Goal: Information Seeking & Learning: Learn about a topic

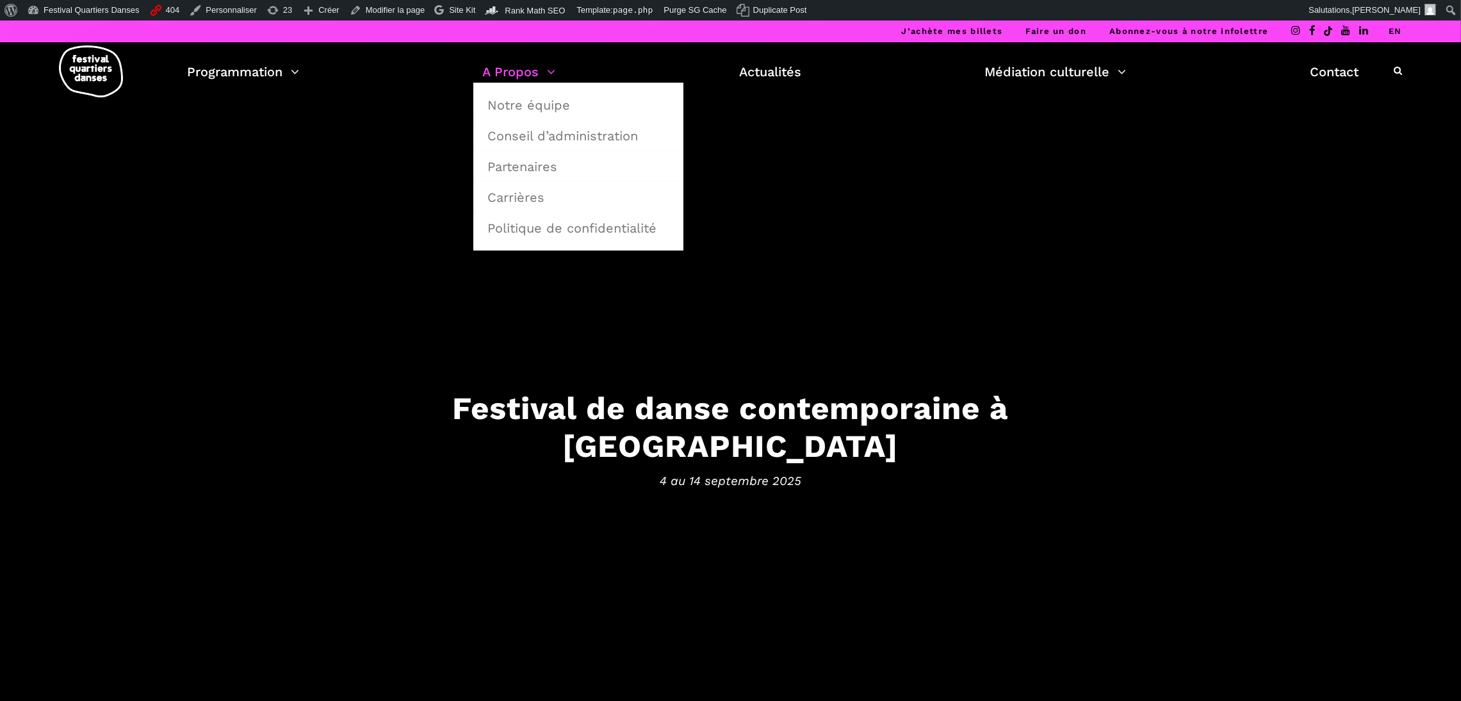
click at [502, 70] on link "A Propos" at bounding box center [519, 72] width 73 height 22
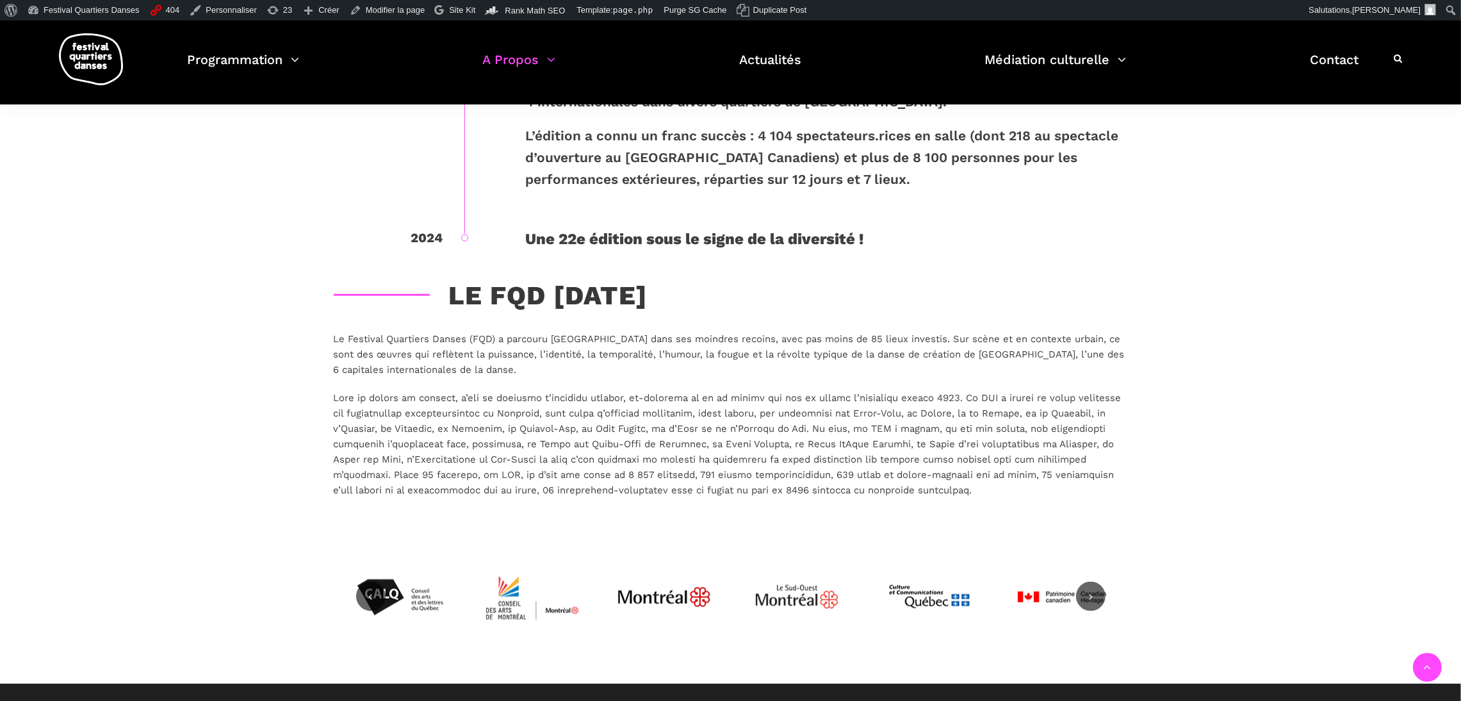
scroll to position [2560, 0]
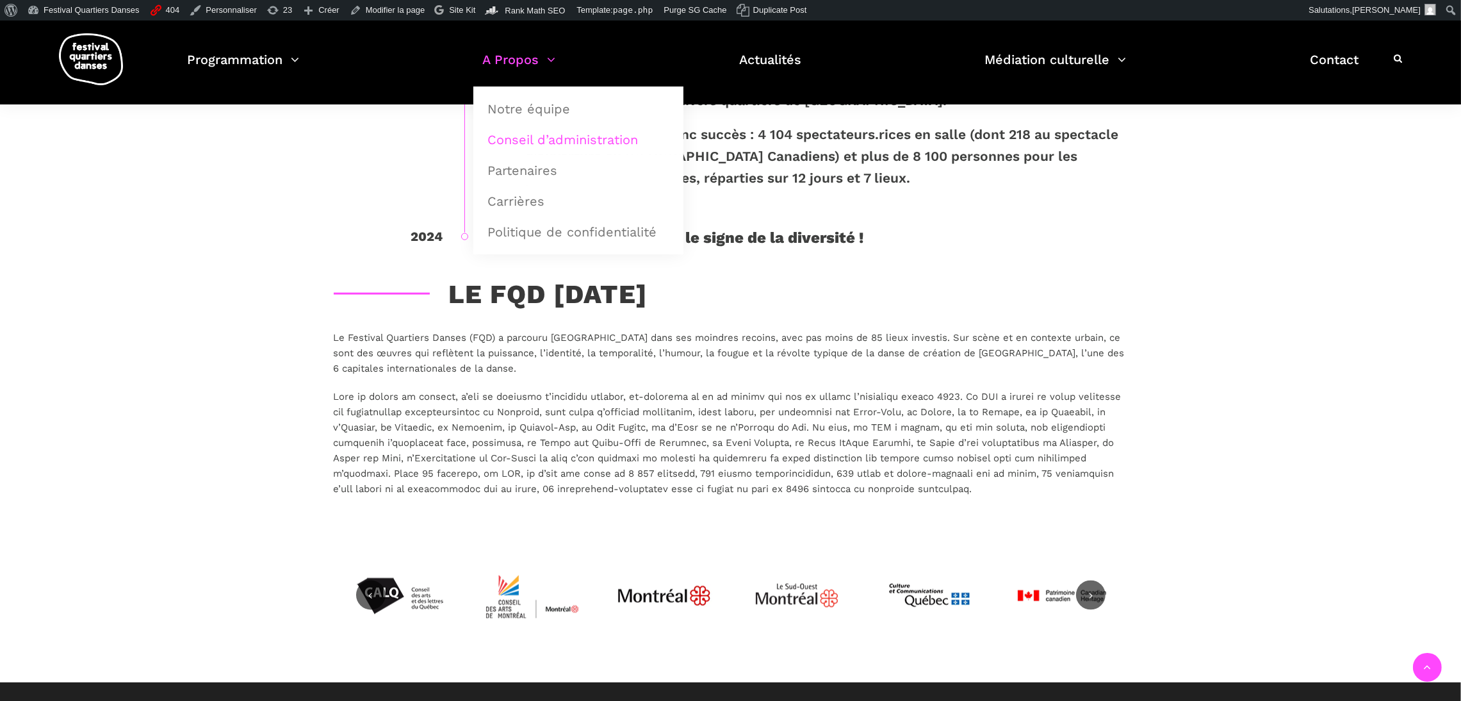
click at [551, 148] on link "Conseil d’administration" at bounding box center [578, 139] width 196 height 29
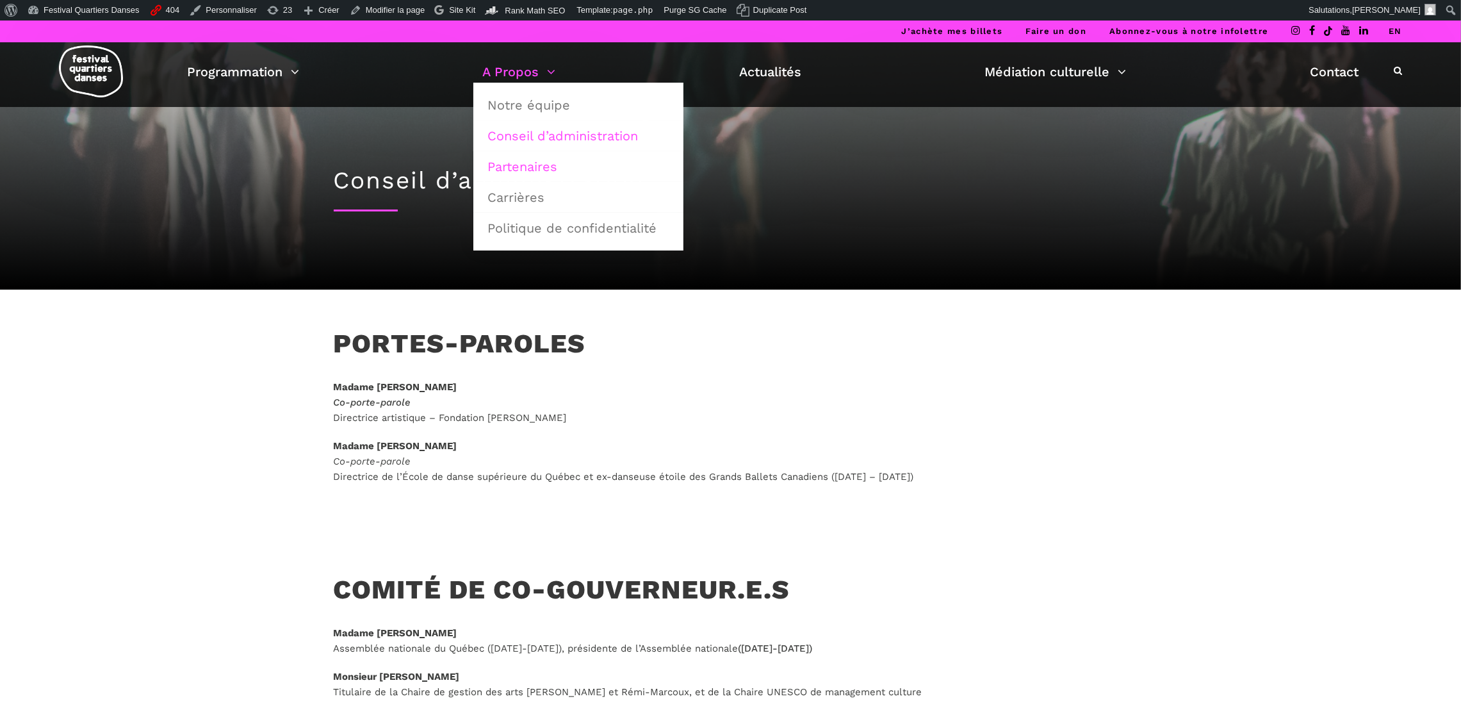
click at [536, 159] on link "Partenaires" at bounding box center [578, 166] width 196 height 29
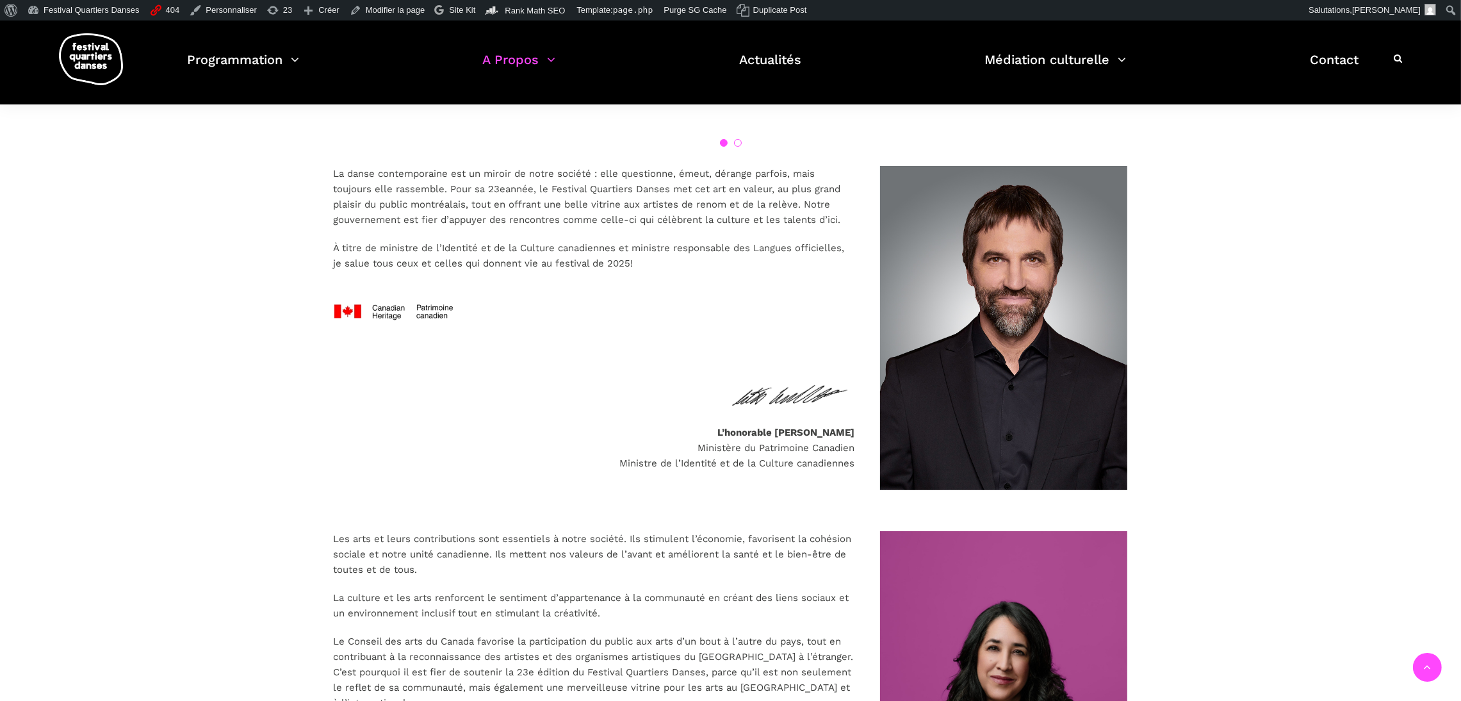
scroll to position [819, 0]
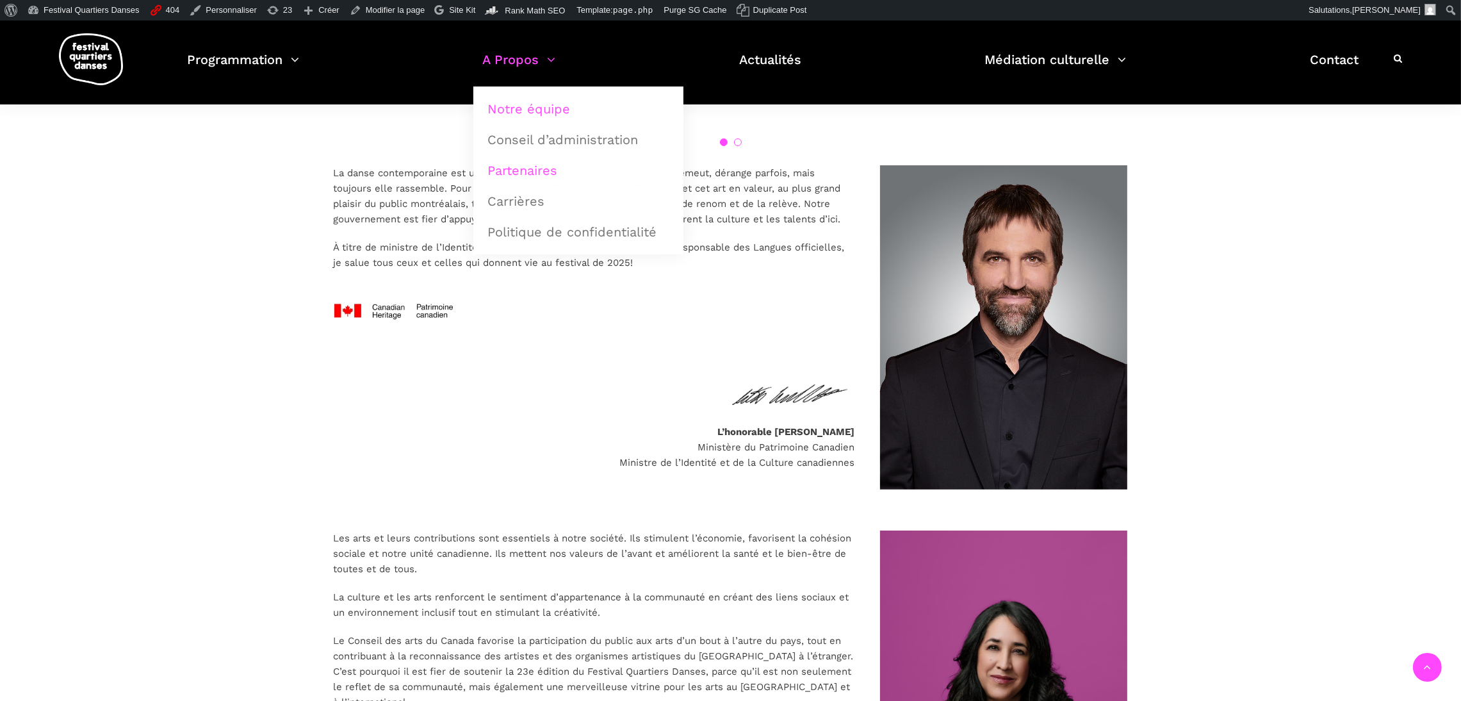
click at [533, 111] on link "Notre équipe" at bounding box center [578, 108] width 196 height 29
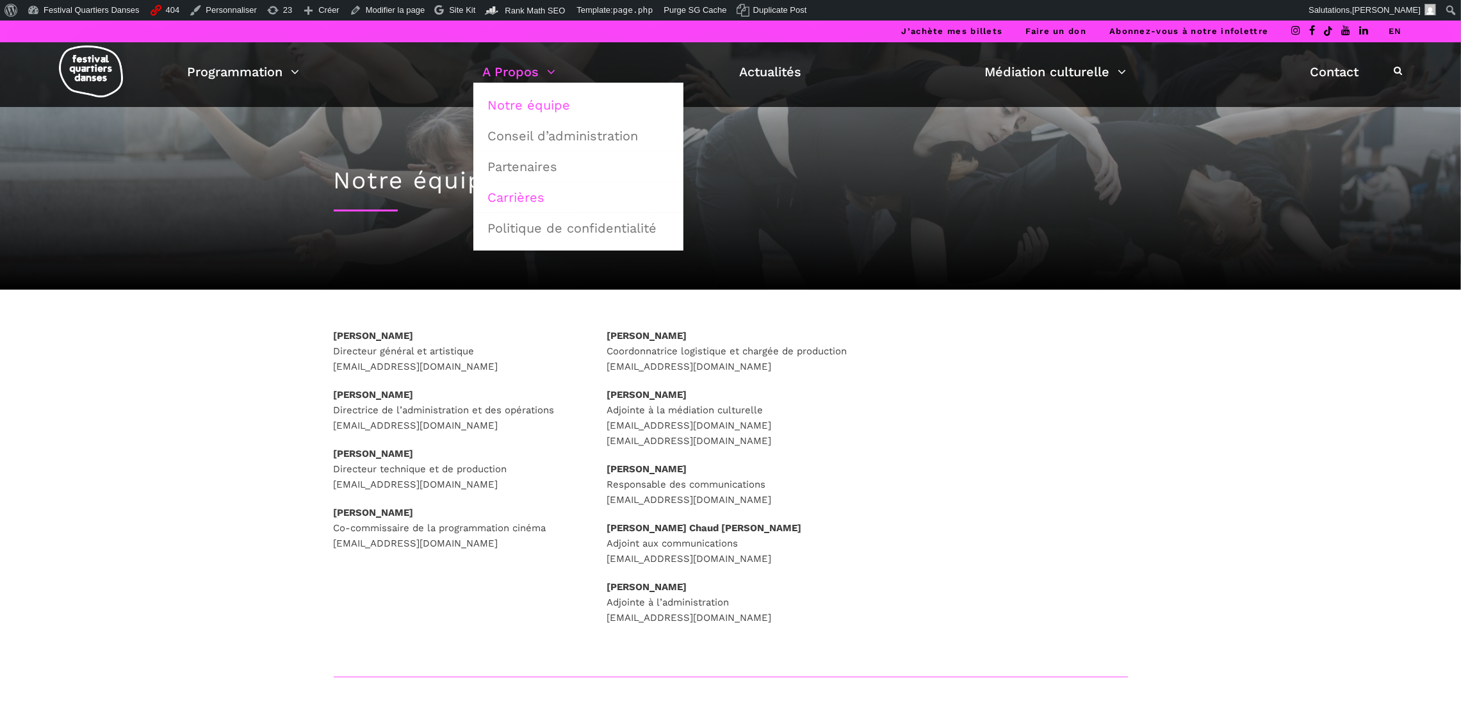
click at [546, 201] on link "Carrières" at bounding box center [578, 197] width 196 height 29
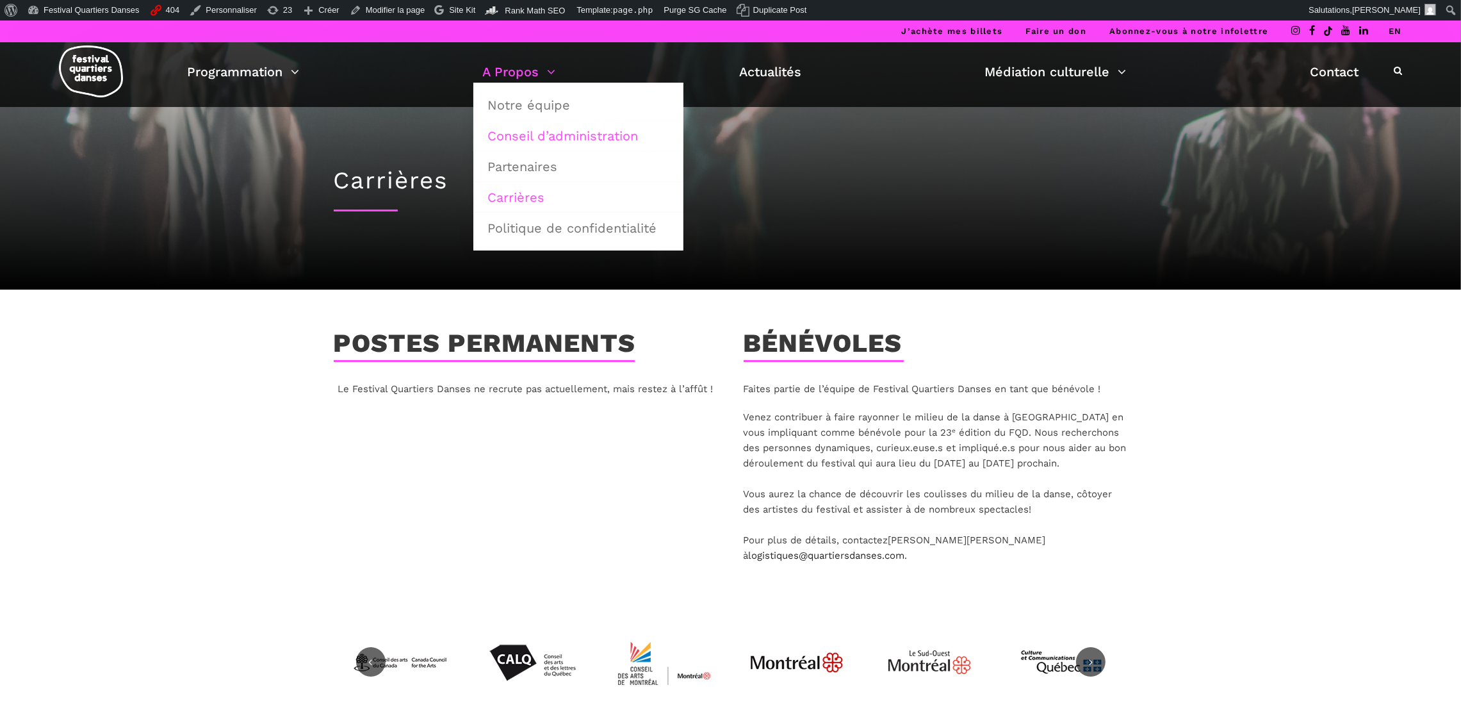
click at [535, 139] on link "Conseil d’administration" at bounding box center [578, 135] width 196 height 29
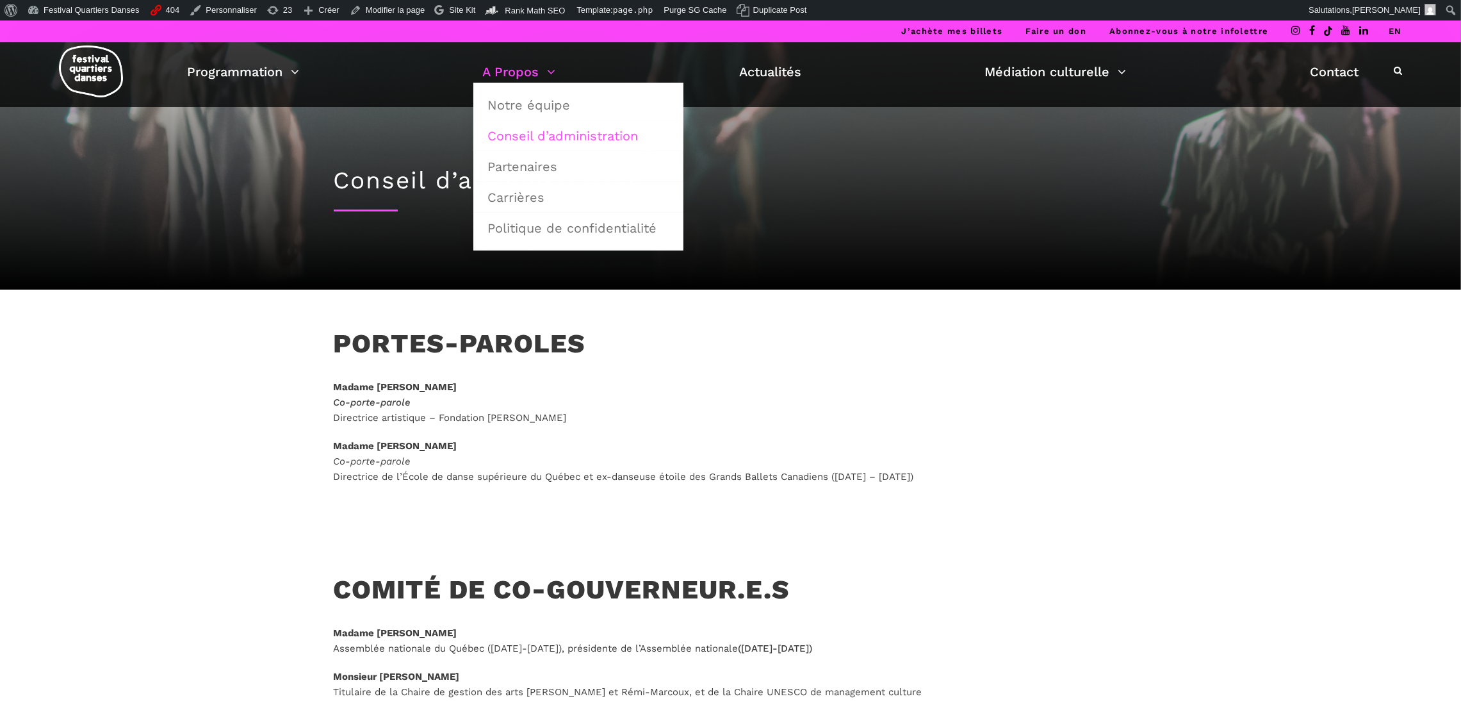
click at [512, 67] on link "A Propos" at bounding box center [519, 72] width 73 height 22
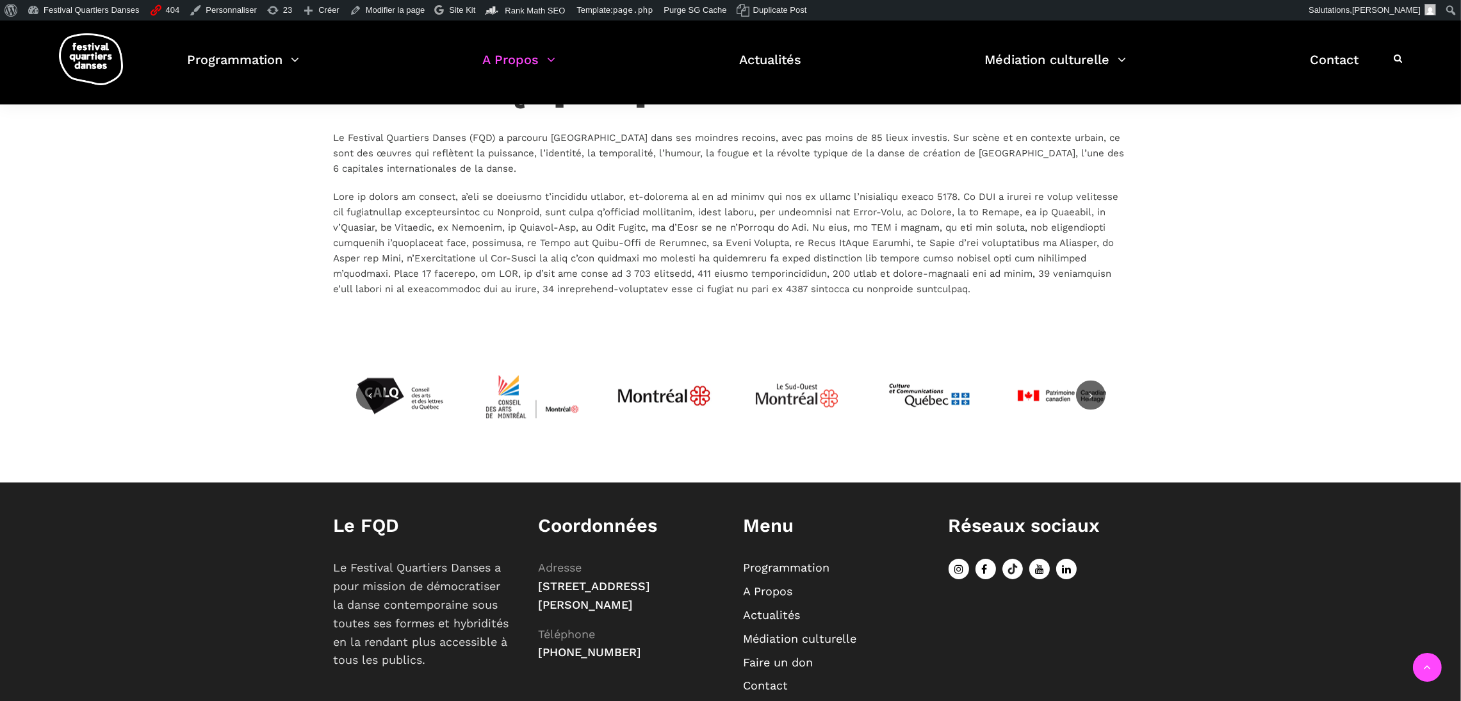
scroll to position [2808, 0]
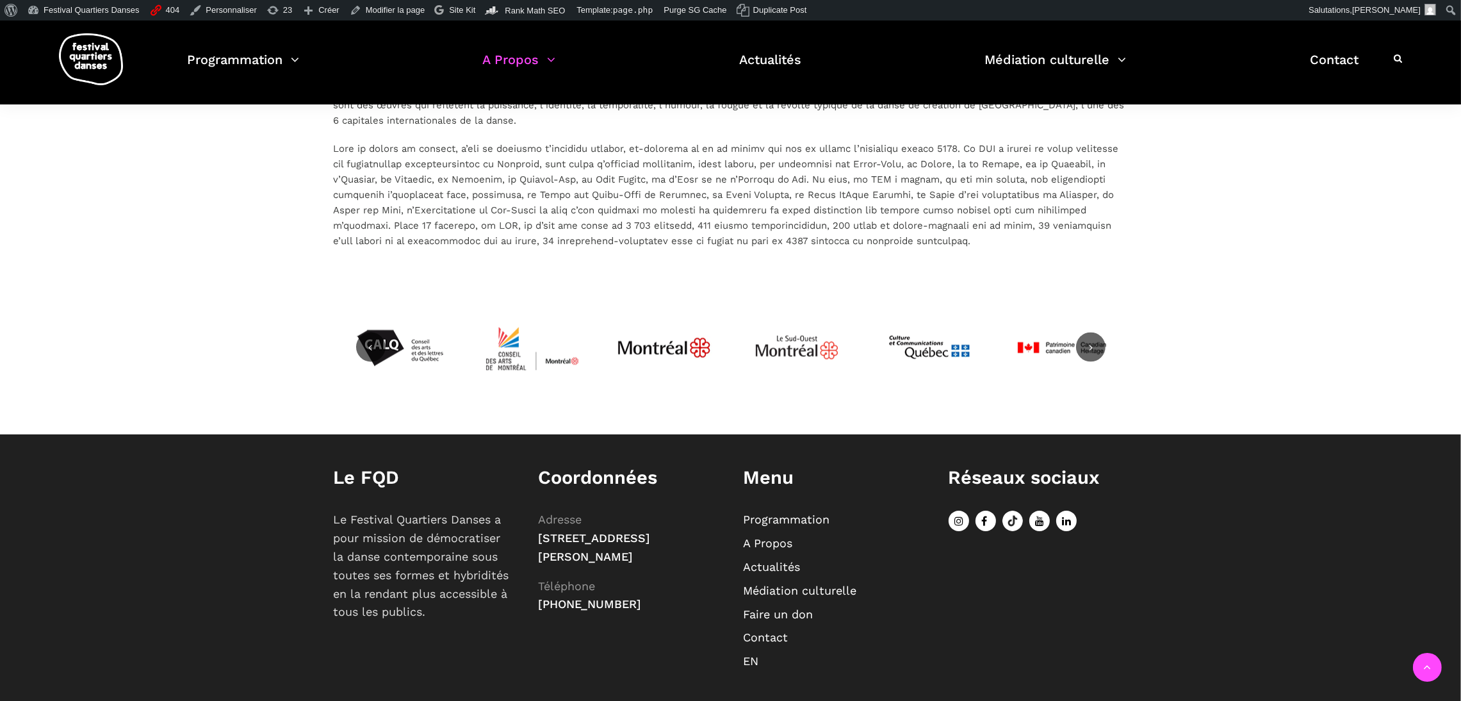
click at [767, 536] on link "A Propos" at bounding box center [768, 542] width 49 height 13
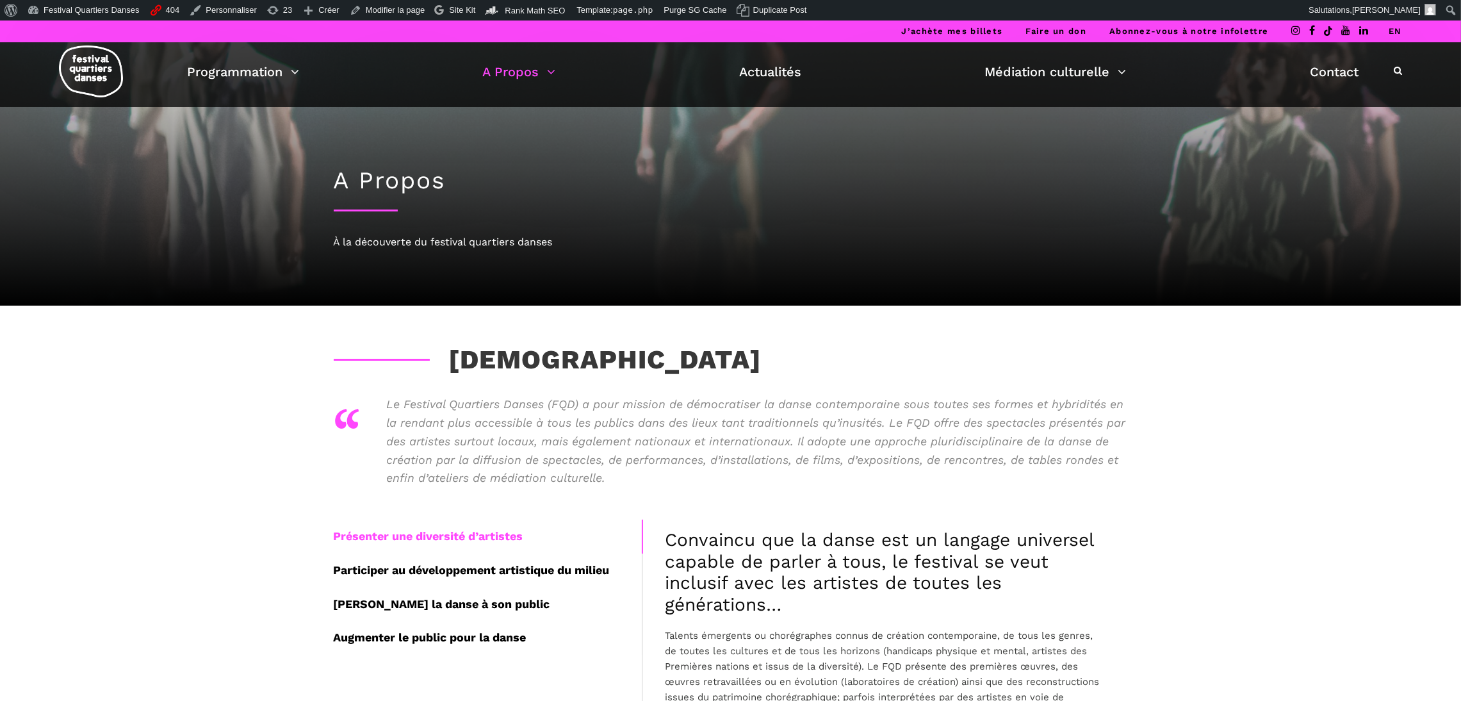
click at [767, 499] on div "Le Festival Quartiers Danses (FQD) a pour mission de démocratiser la danse cont…" at bounding box center [757, 447] width 741 height 105
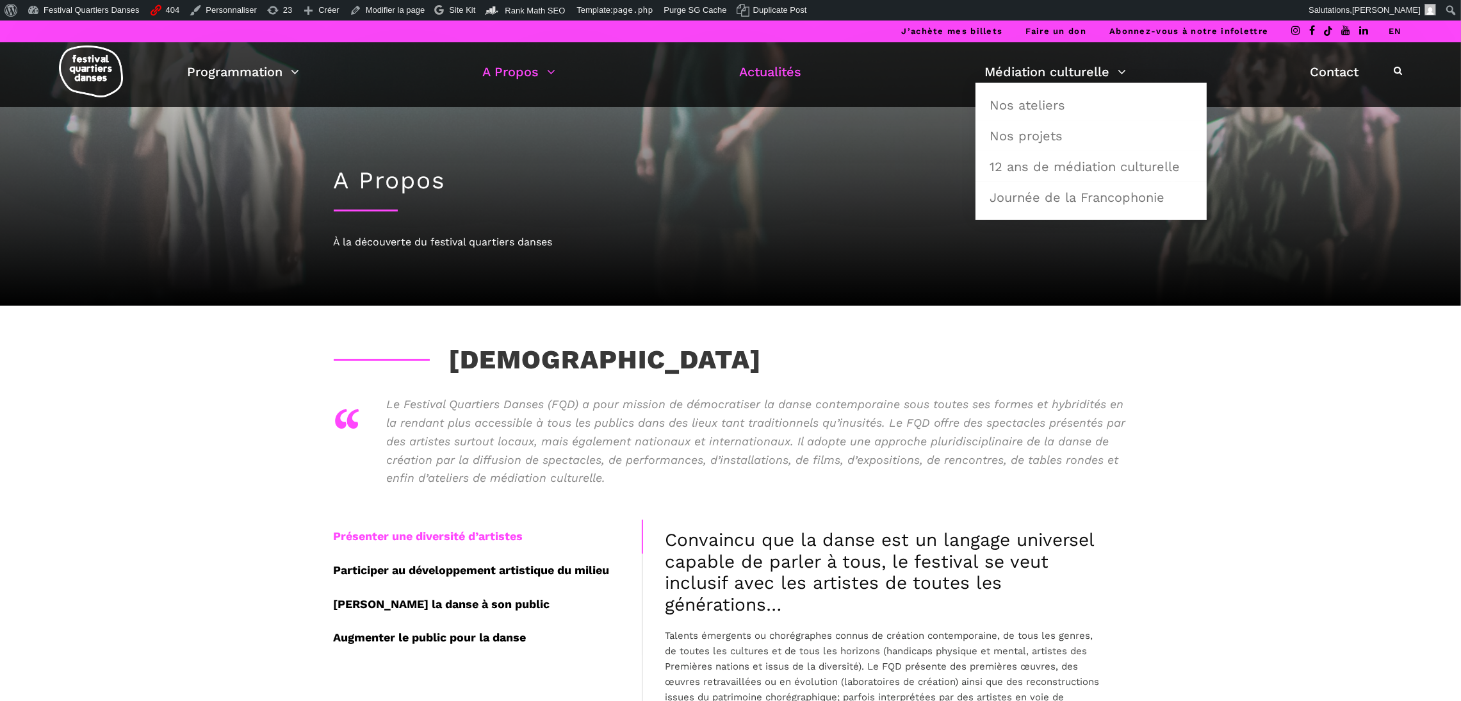
click at [770, 73] on link "Actualités" at bounding box center [770, 72] width 62 height 22
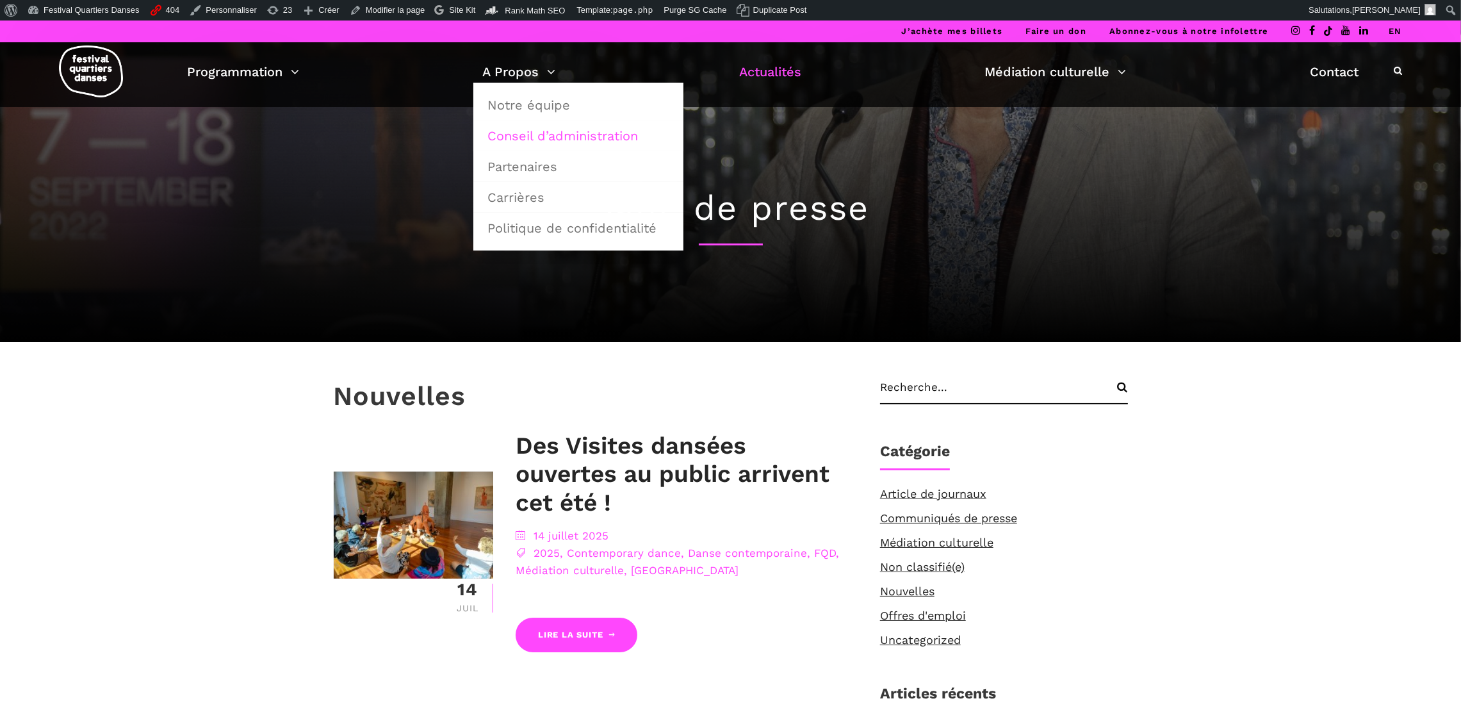
click at [520, 128] on link "Conseil d’administration" at bounding box center [578, 135] width 196 height 29
